Goal: Information Seeking & Learning: Learn about a topic

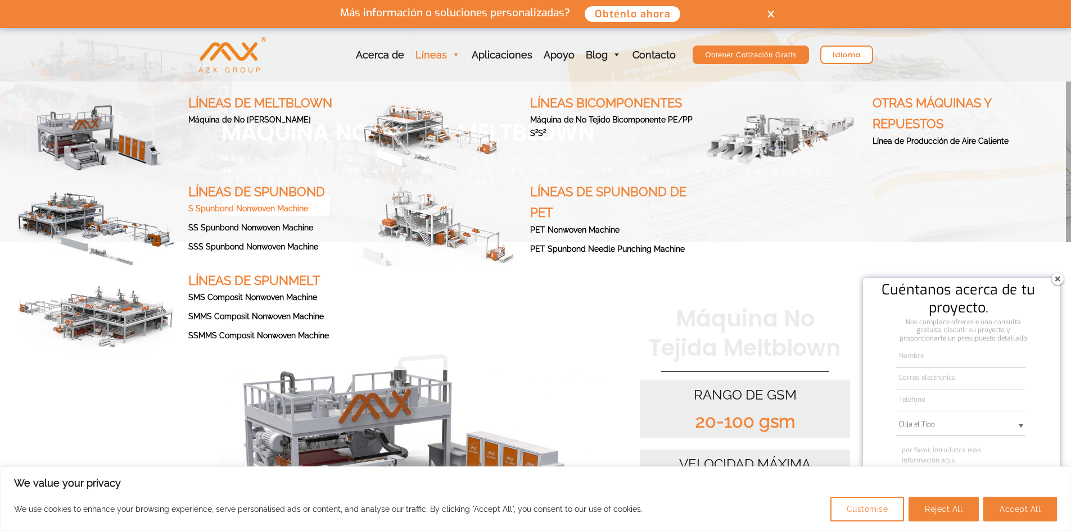
click at [263, 206] on link "S Spunbond Nonwoven Machine" at bounding box center [248, 208] width 120 height 9
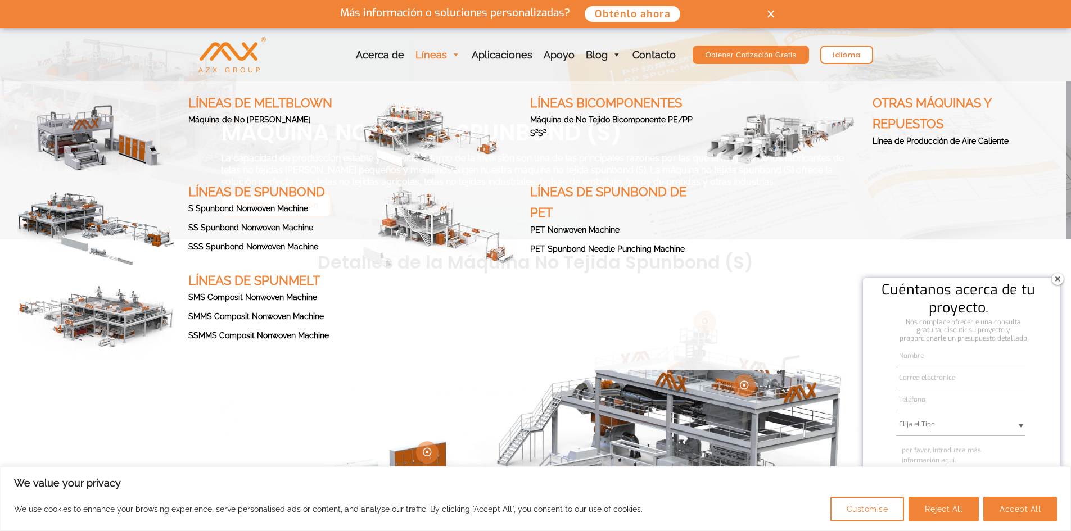
click at [450, 57] on span at bounding box center [453, 55] width 13 height 12
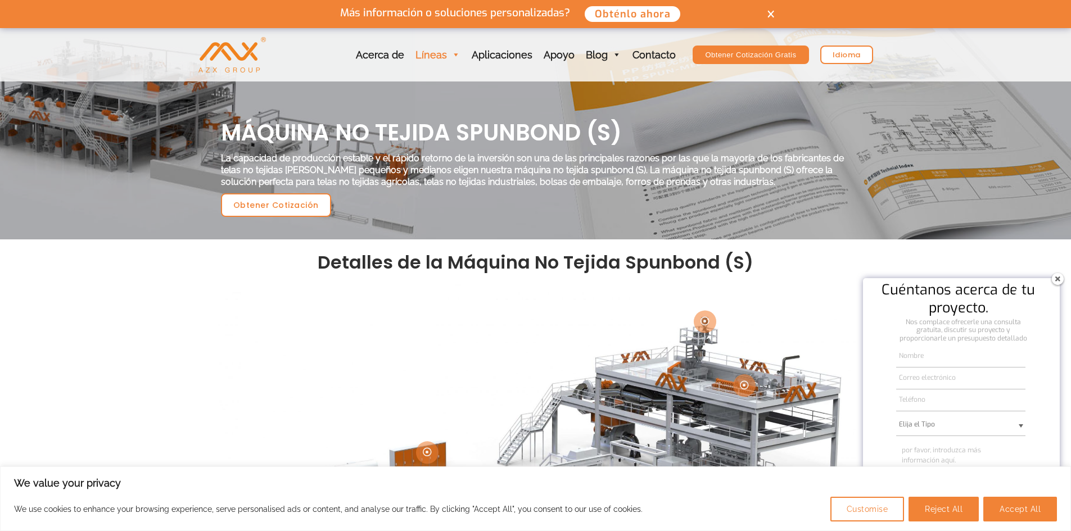
click at [449, 57] on link "Líneas" at bounding box center [438, 54] width 56 height 53
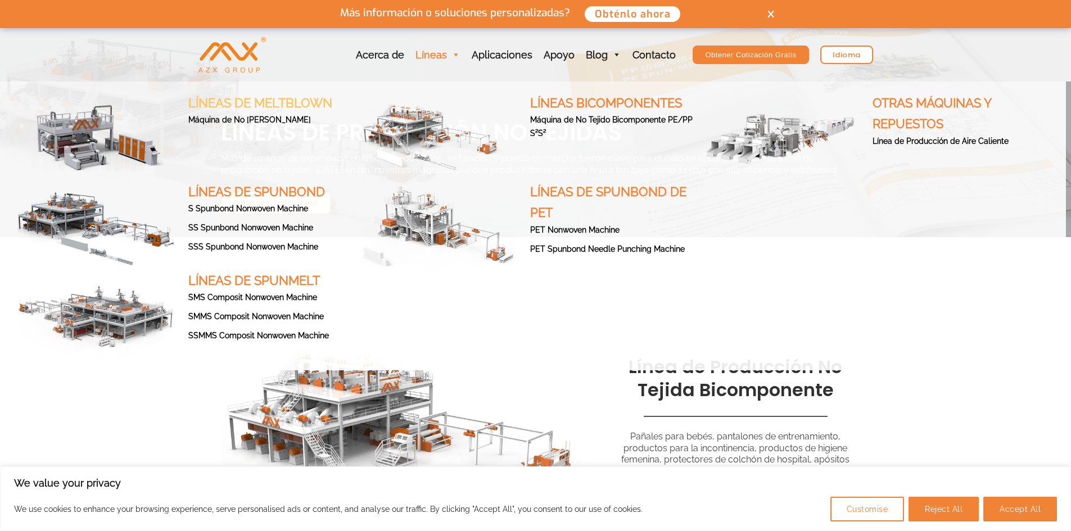
click at [267, 93] on link "LÍNEAS DE MELTBLOWN" at bounding box center [273, 103] width 171 height 21
